Goal: Check status

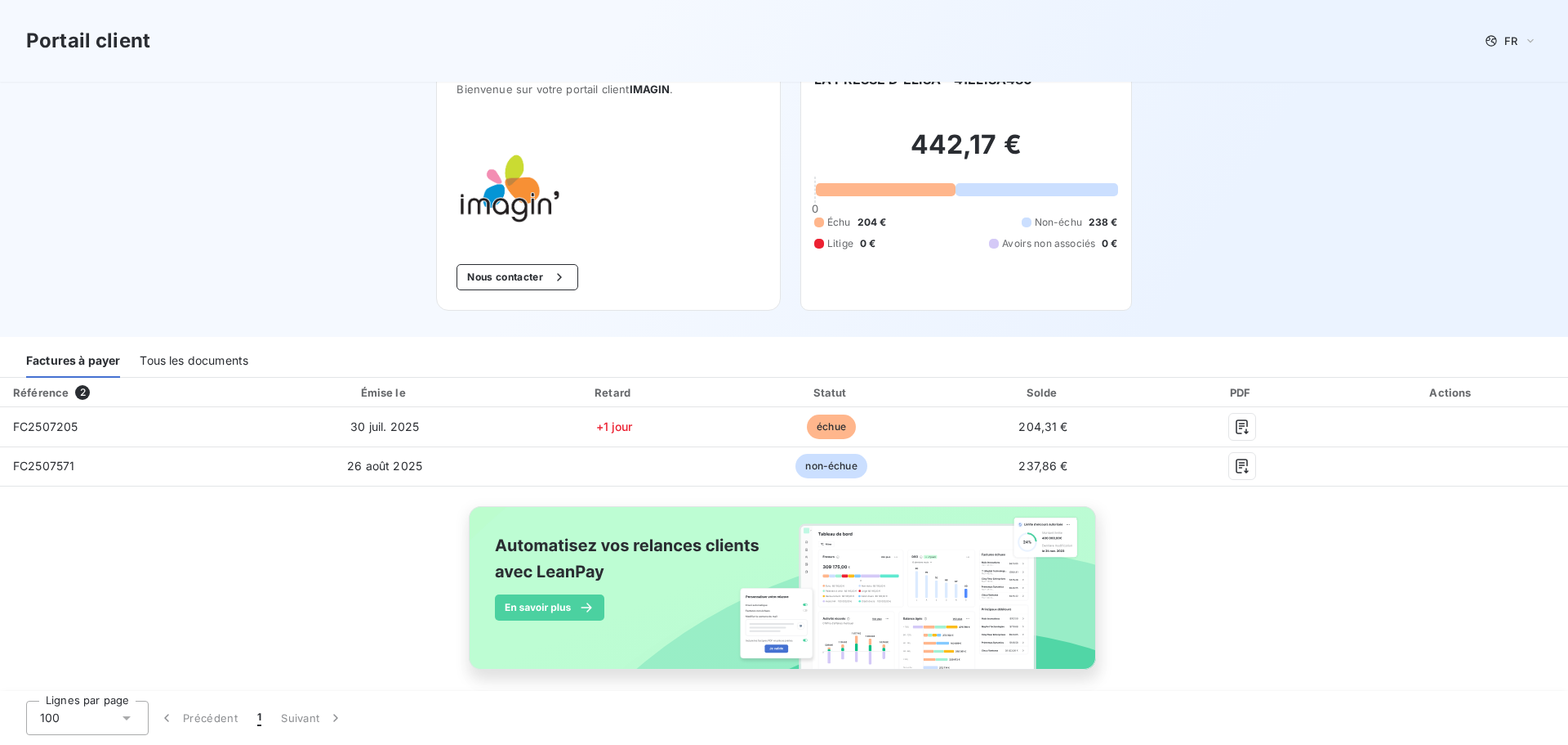
scroll to position [48, 0]
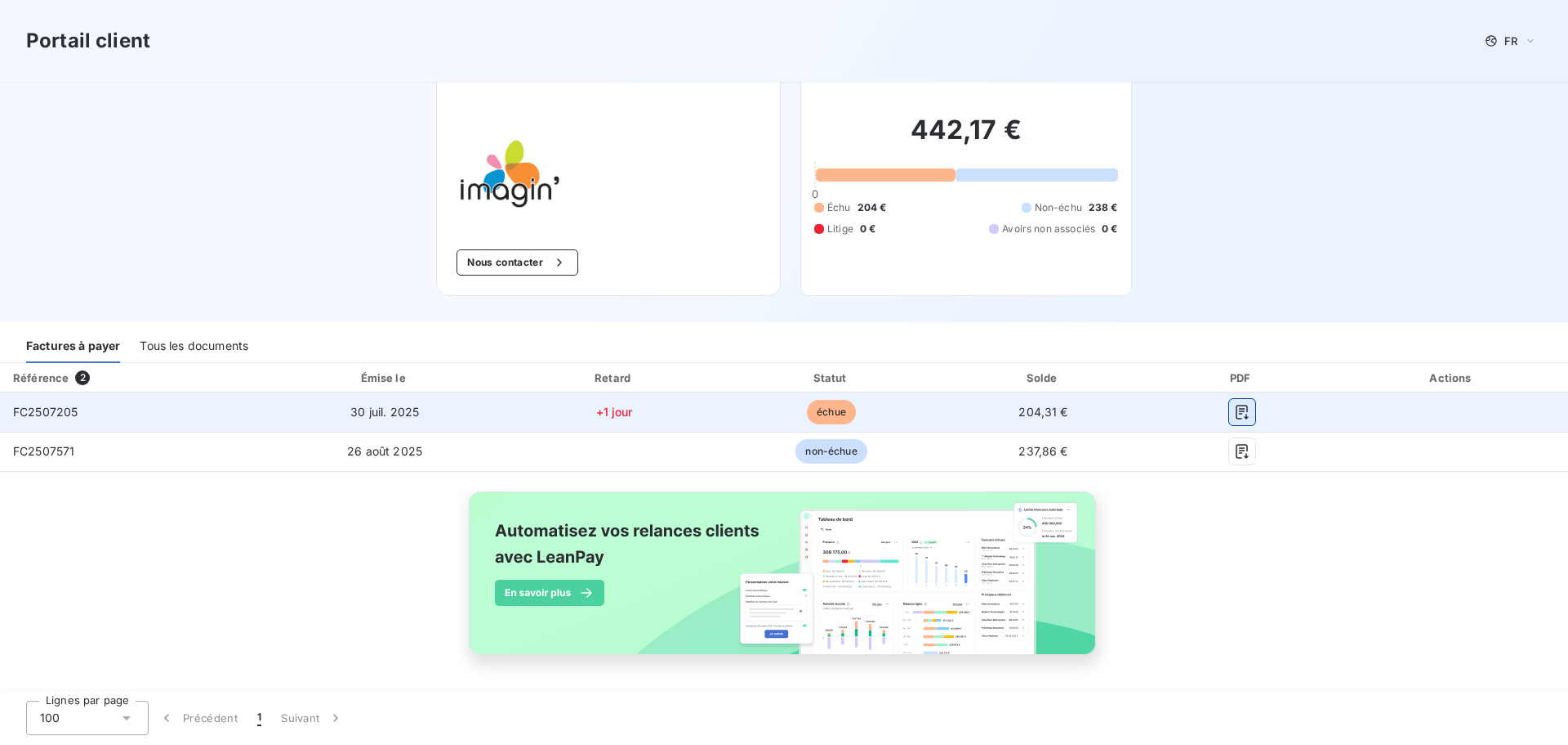
click at [1234, 410] on icon "button" at bounding box center [1242, 411] width 16 height 16
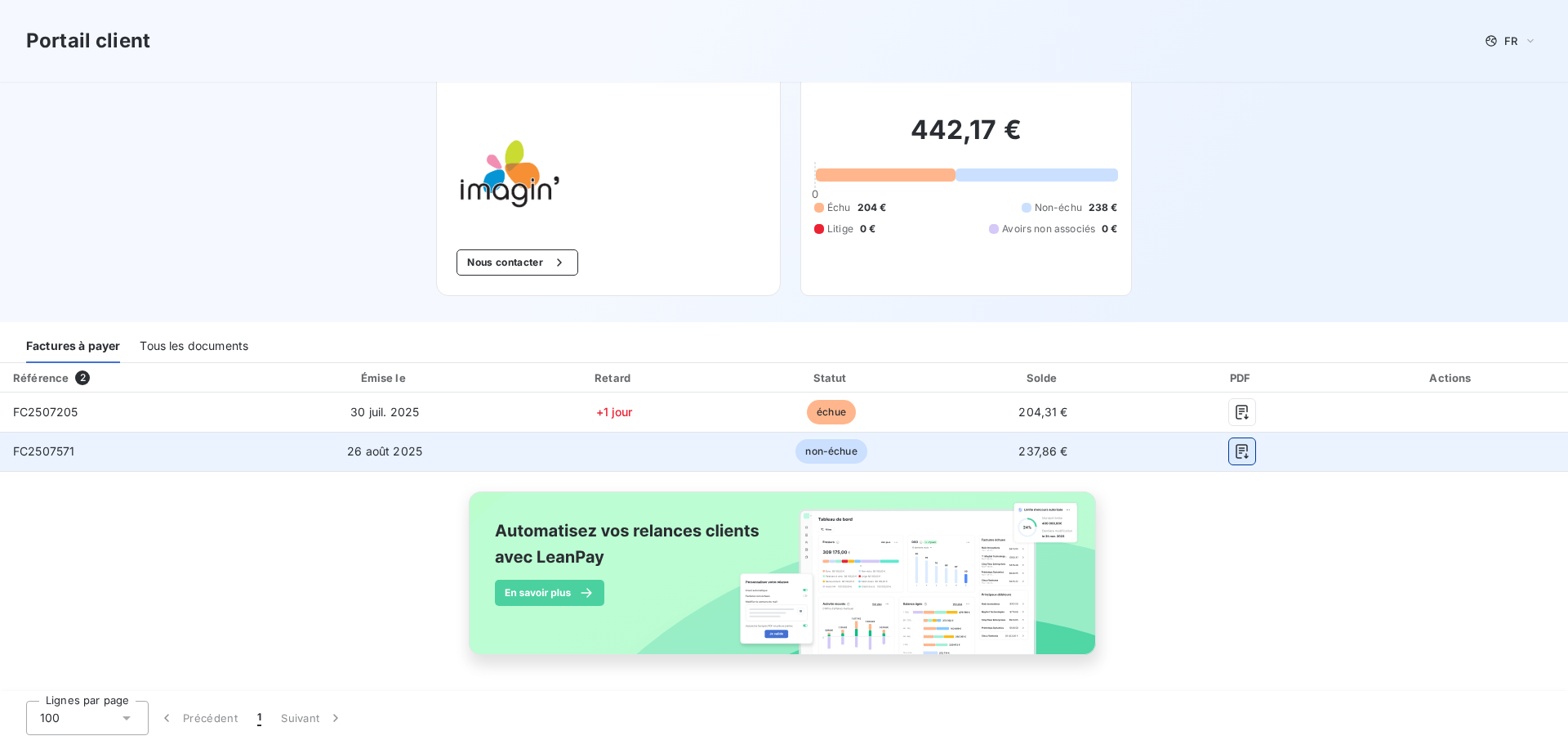
click at [1239, 452] on icon "button" at bounding box center [1242, 451] width 16 height 16
click at [1242, 448] on button "button" at bounding box center [1242, 451] width 26 height 26
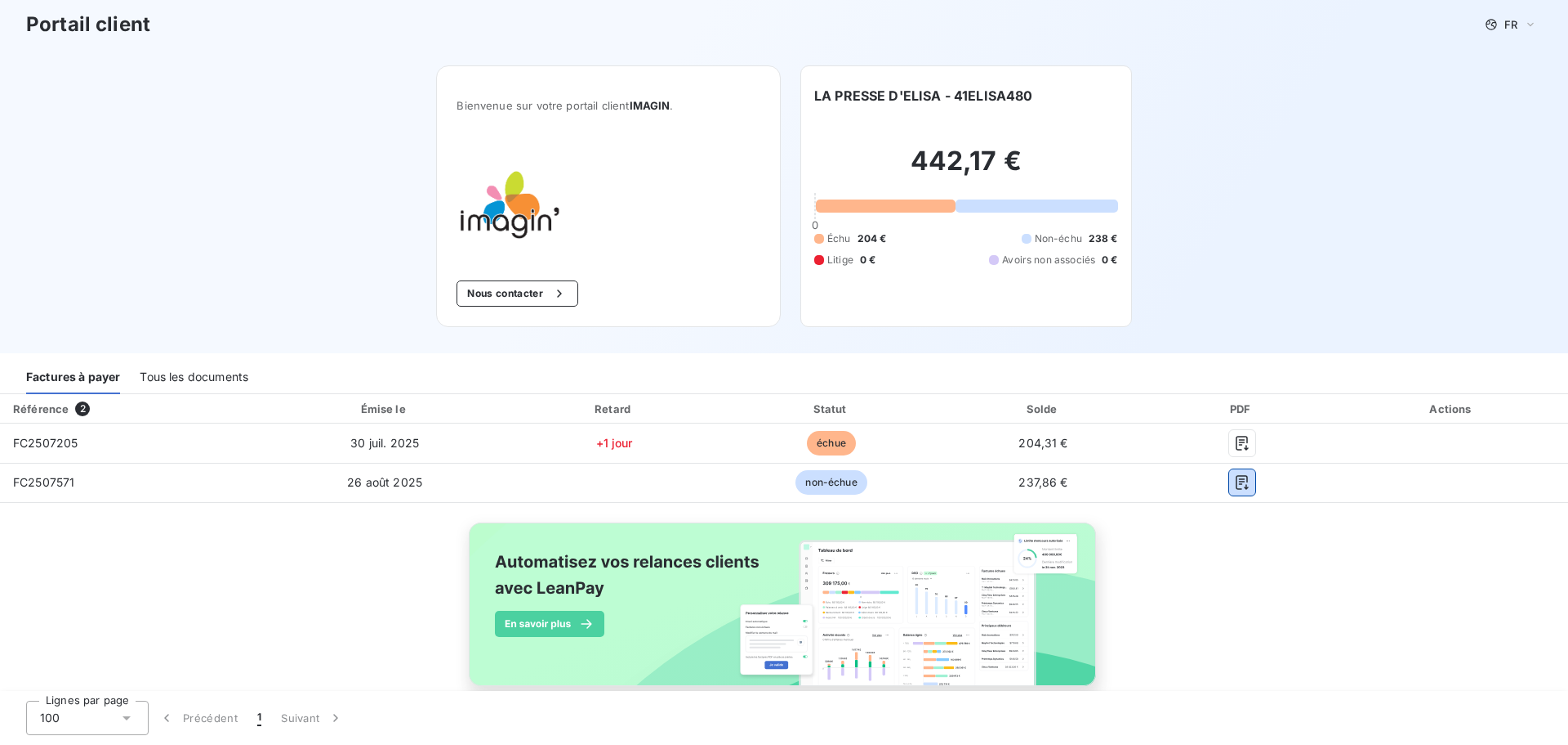
scroll to position [0, 0]
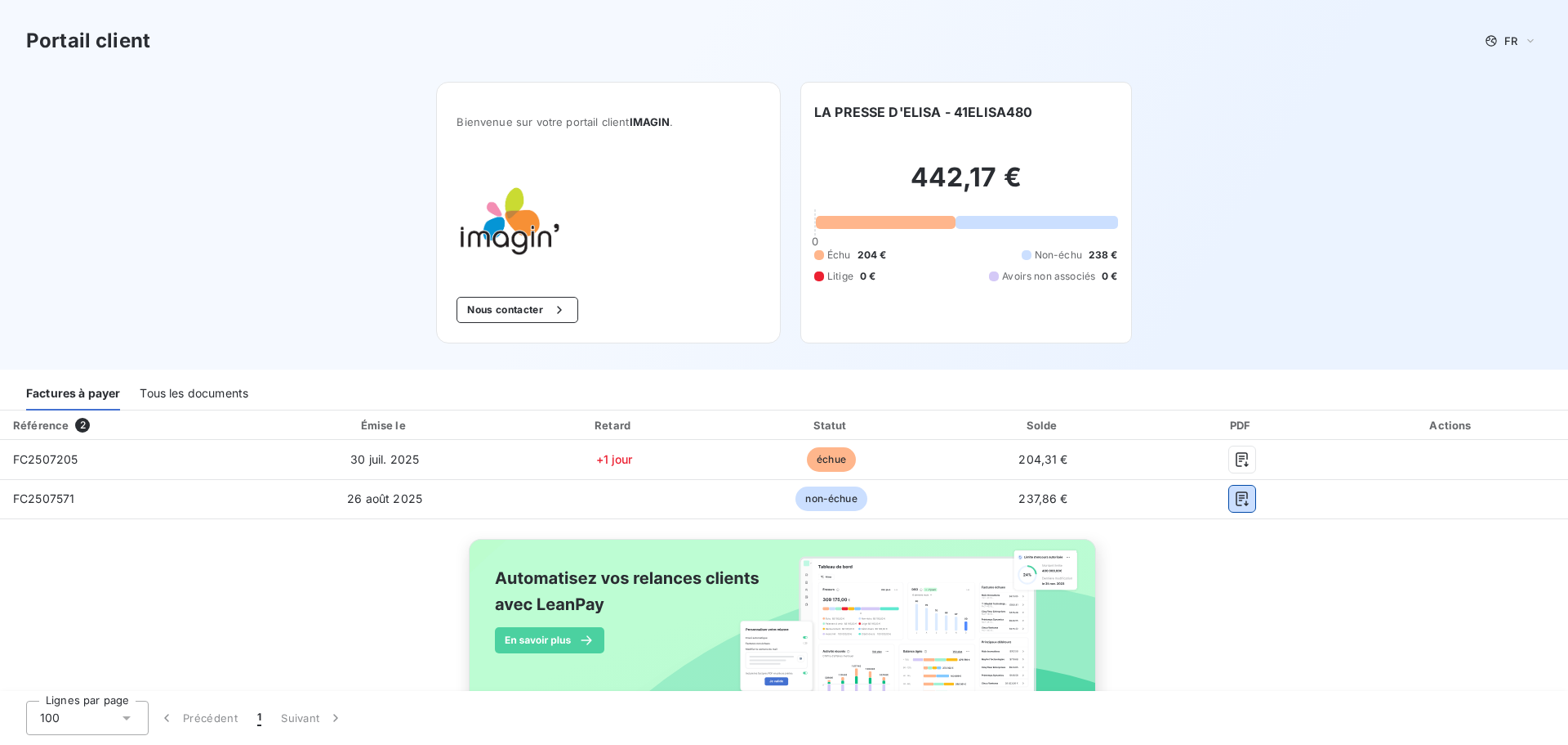
click at [203, 388] on div "Tous les documents" at bounding box center [194, 393] width 109 height 34
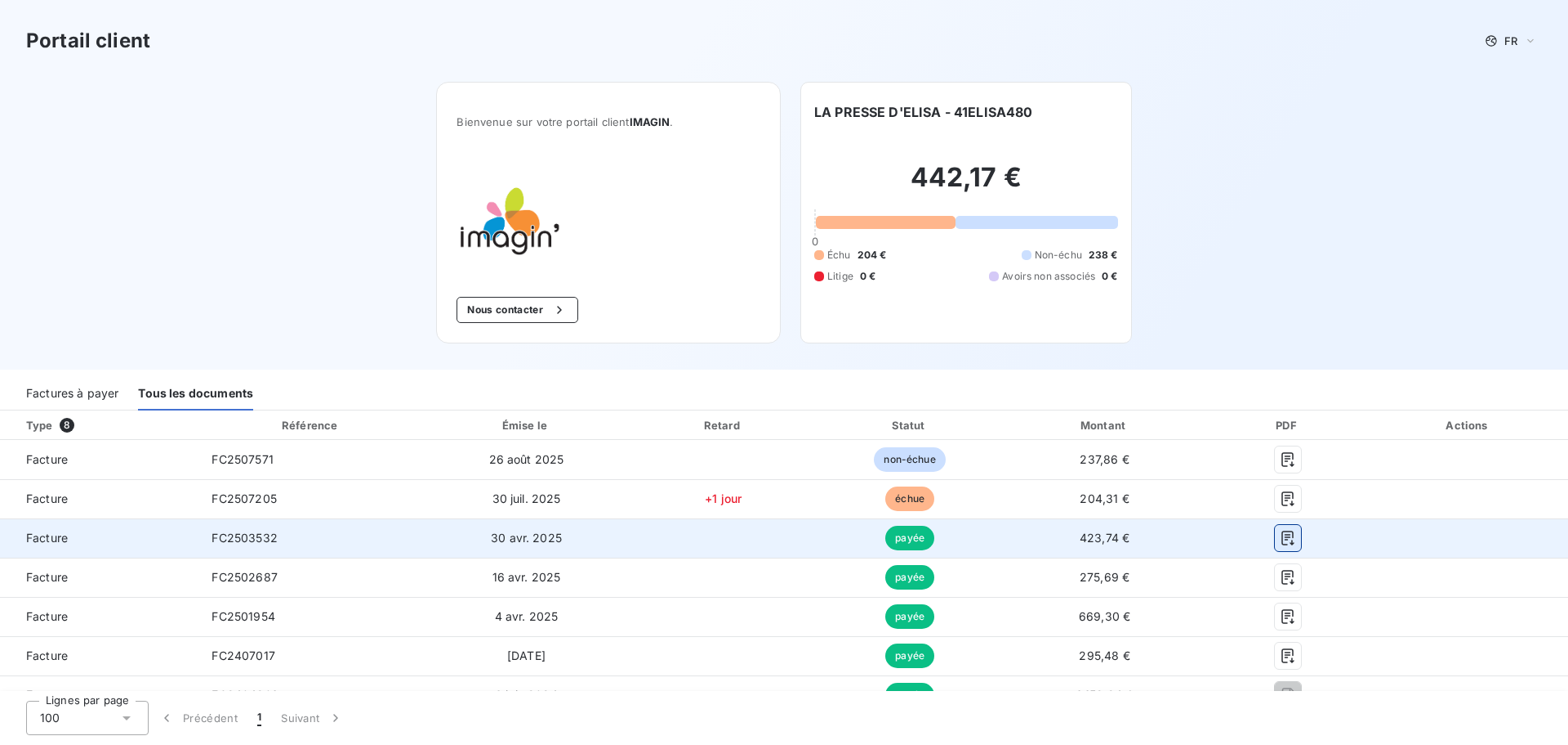
click at [1280, 533] on icon "button" at bounding box center [1288, 538] width 16 height 16
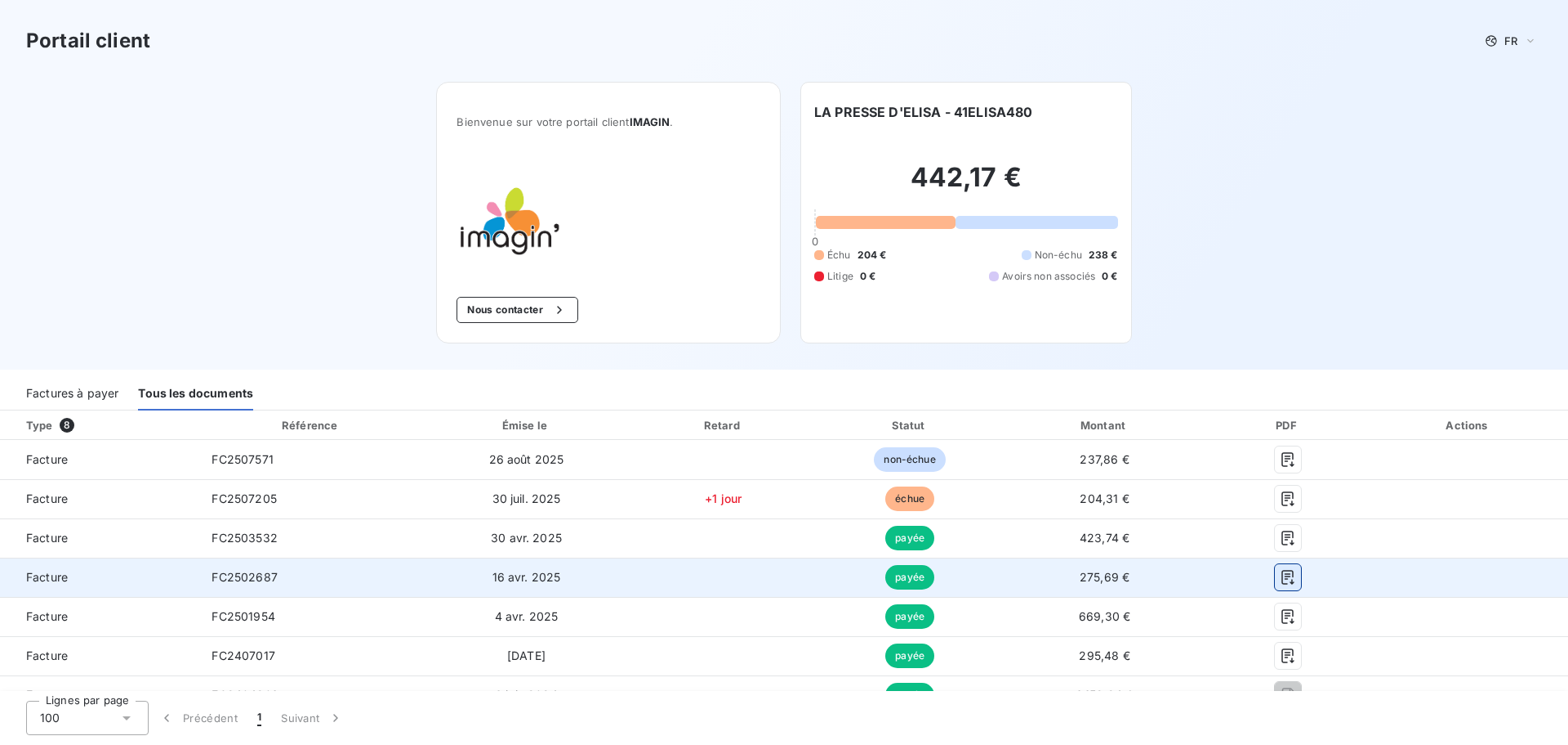
click at [1284, 580] on icon "button" at bounding box center [1288, 577] width 16 height 16
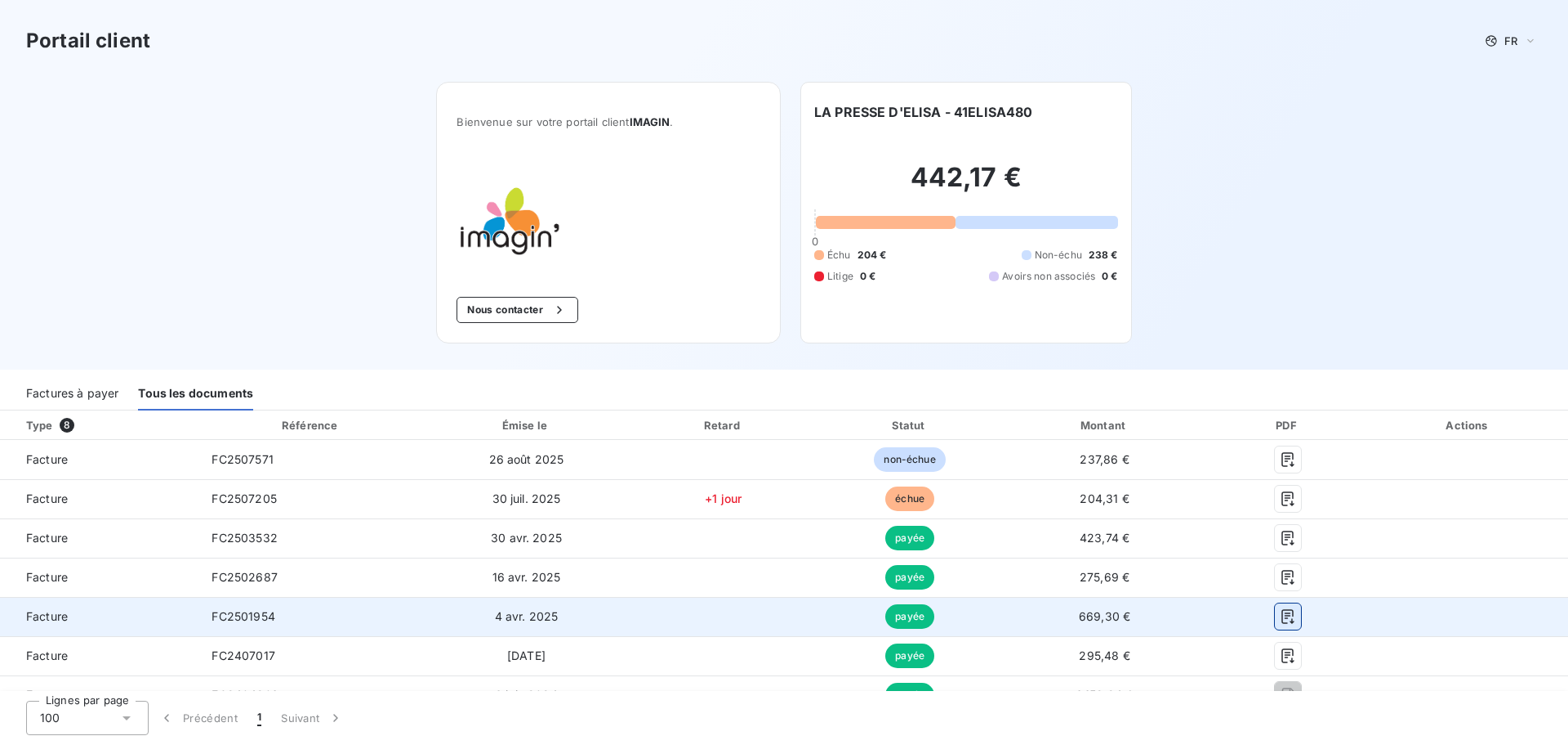
click at [1284, 613] on icon "button" at bounding box center [1288, 616] width 16 height 16
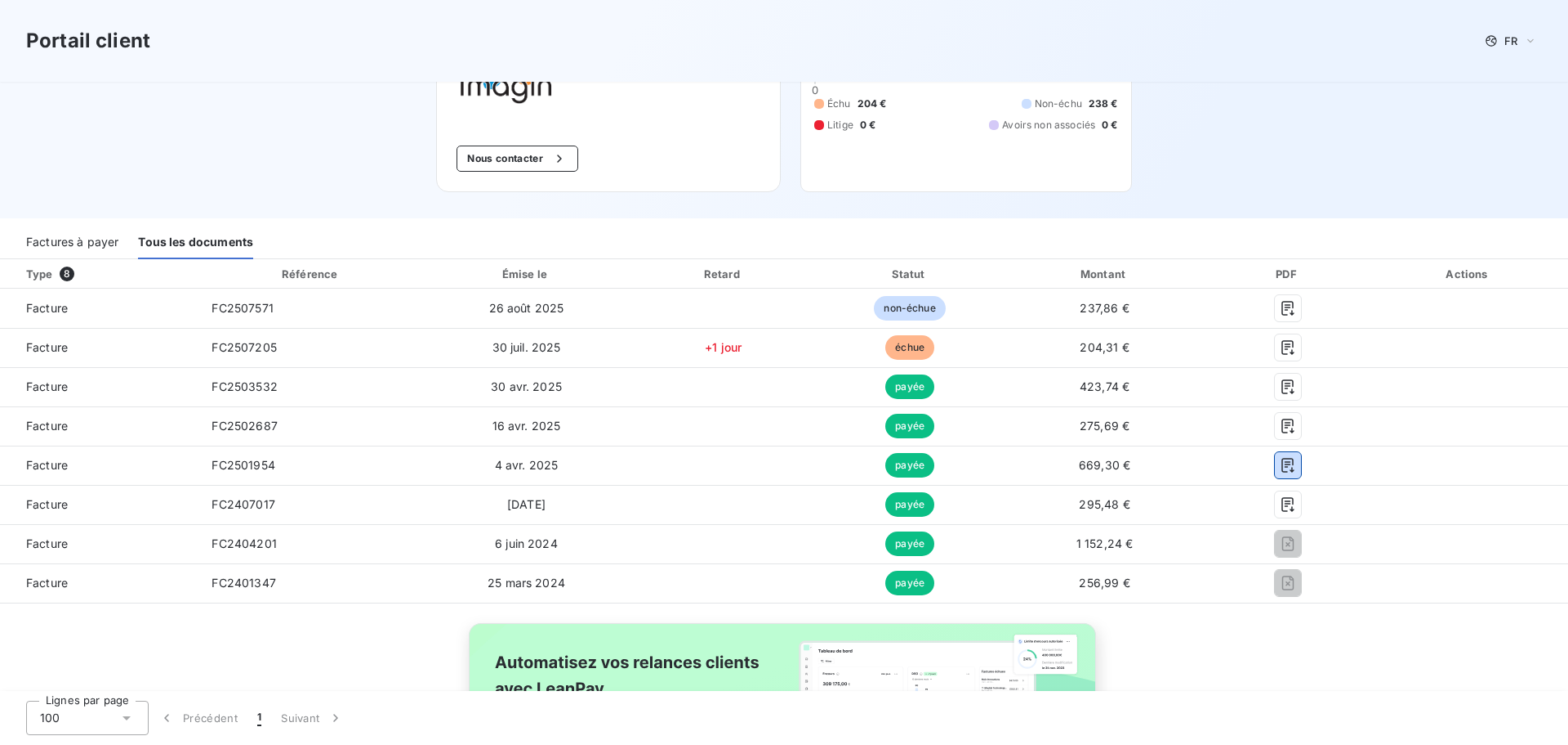
scroll to position [163, 0]
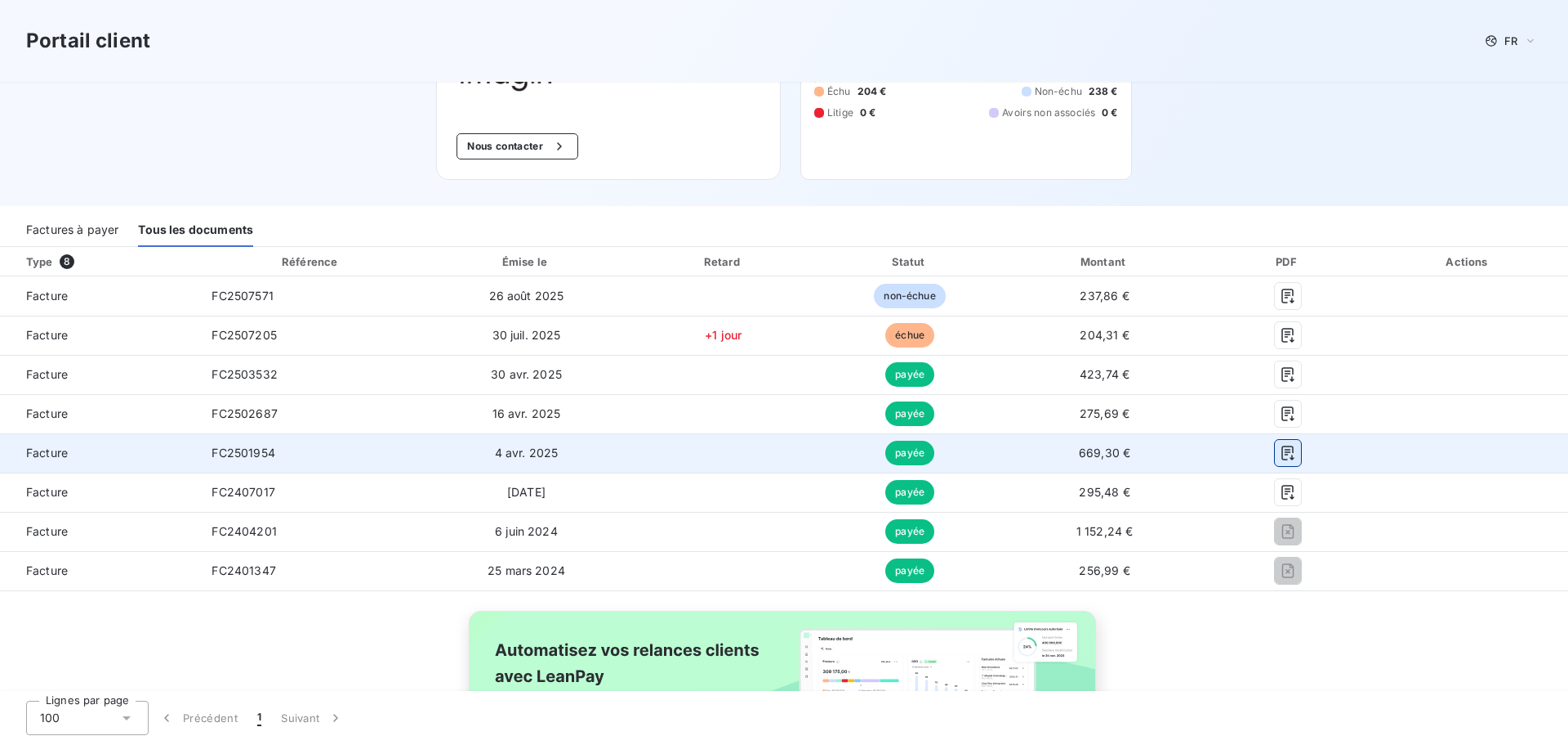
click at [1280, 461] on icon "button" at bounding box center [1288, 452] width 16 height 16
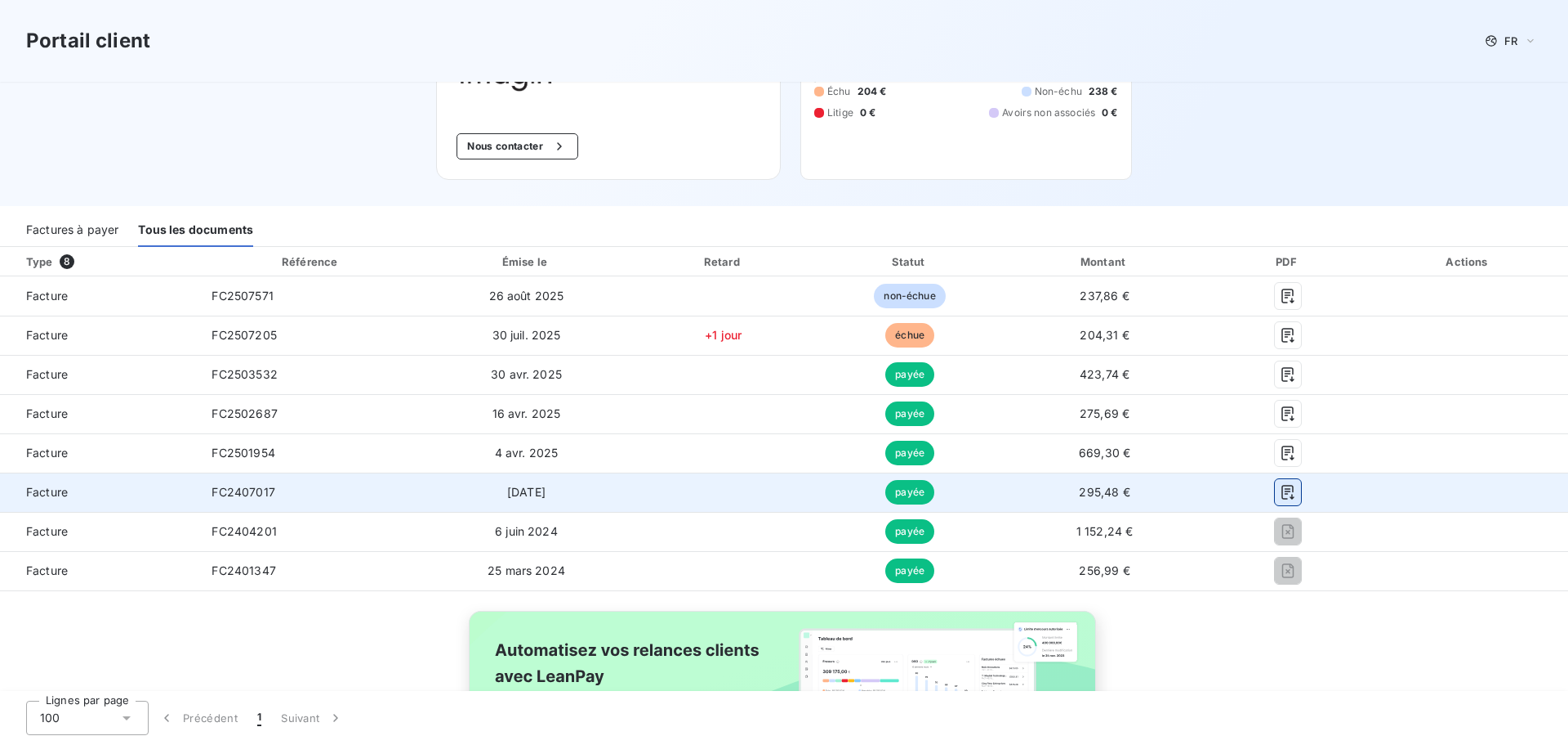
click at [1280, 499] on icon "button" at bounding box center [1288, 492] width 16 height 16
